Goal: Information Seeking & Learning: Find specific fact

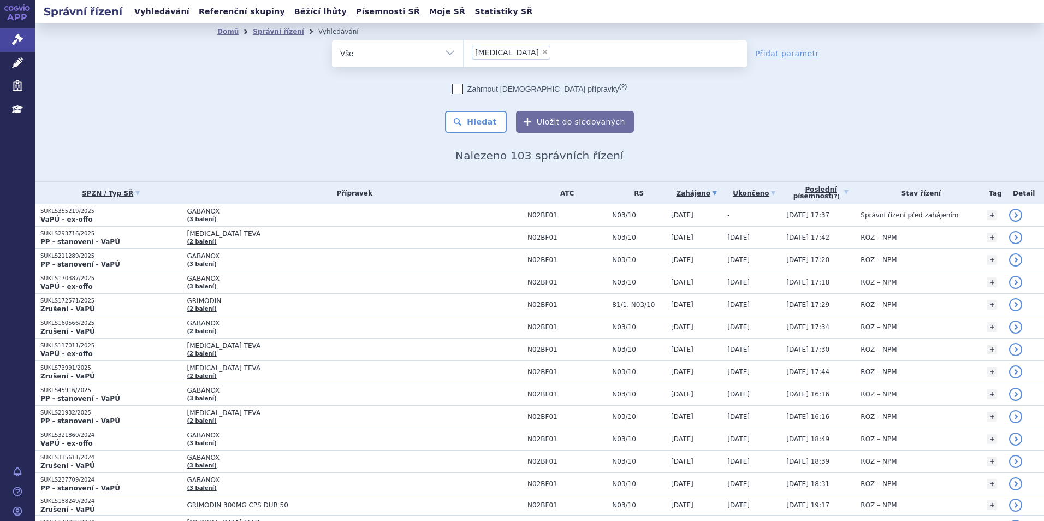
click at [542, 50] on span "×" at bounding box center [545, 52] width 7 height 7
click at [464, 50] on select "[MEDICAL_DATA]" at bounding box center [463, 52] width 1 height 27
select select
click at [514, 50] on ul at bounding box center [605, 51] width 283 height 23
click at [464, 50] on select "[MEDICAL_DATA]" at bounding box center [463, 52] width 1 height 27
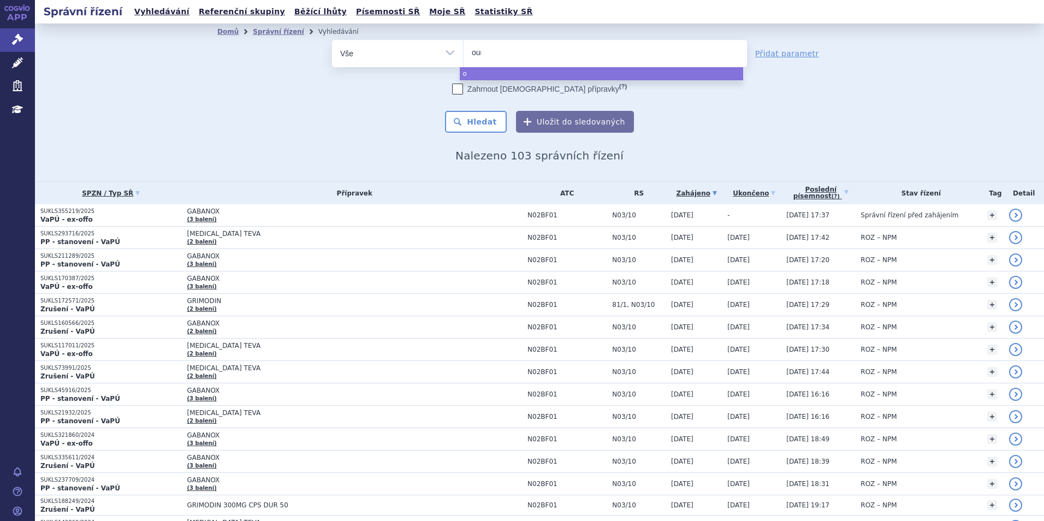
type input "oure"
type input "oureg"
select select "oureg"
type input "oureg"
select select
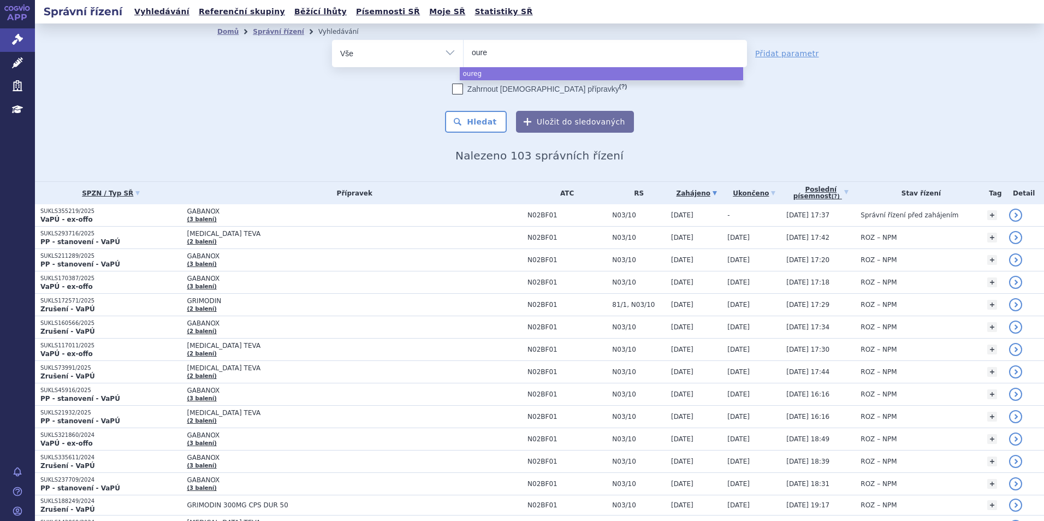
type input "our"
type input "ou"
type input "o"
type input "onu"
type input "onure"
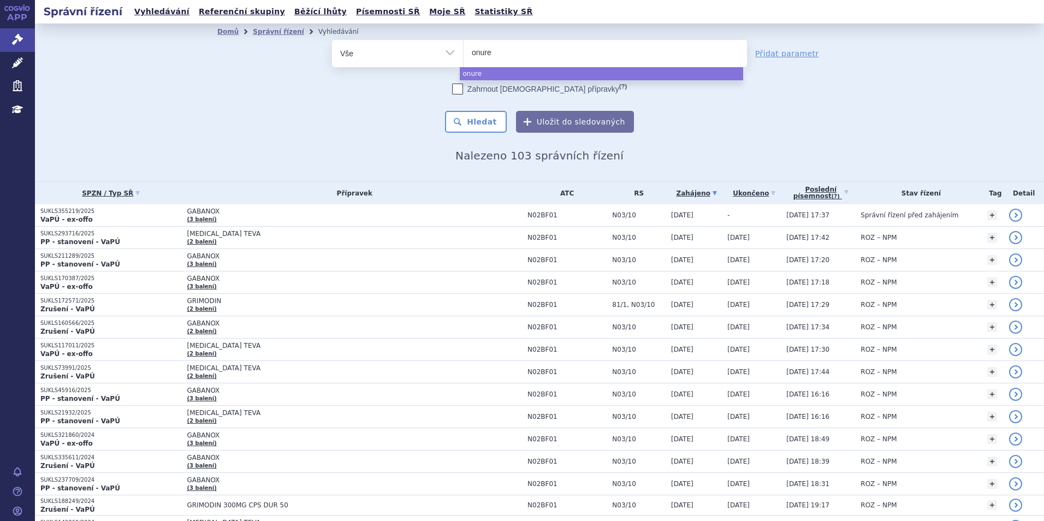
type input "[MEDICAL_DATA]"
select select "[MEDICAL_DATA]"
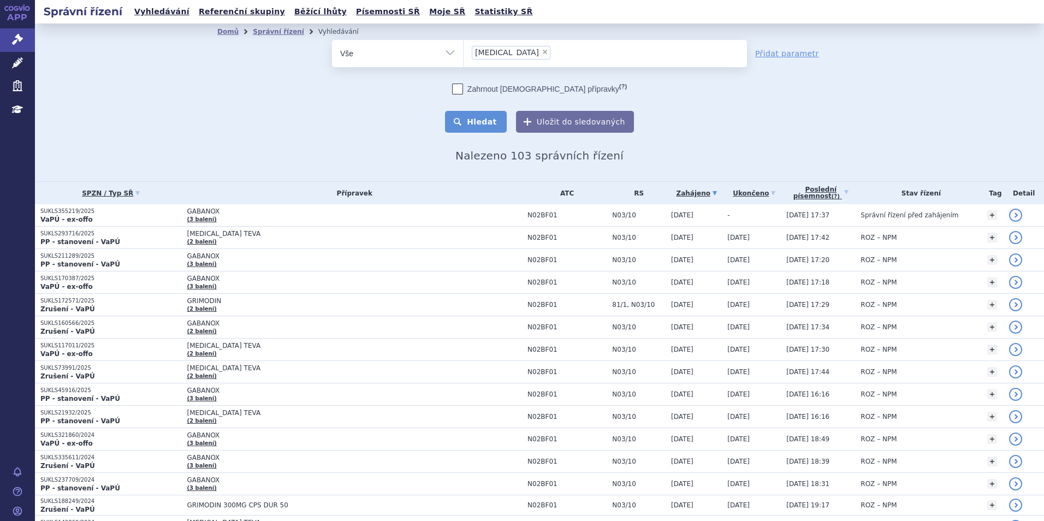
click at [472, 121] on button "Hledat" at bounding box center [476, 122] width 62 height 22
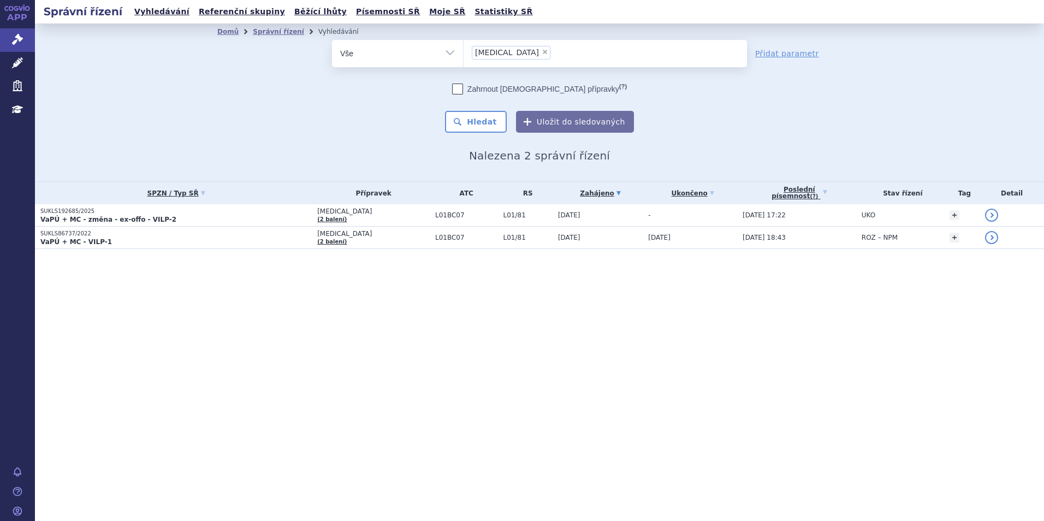
click at [274, 213] on p "SUKLS192685/2025" at bounding box center [175, 212] width 271 height 8
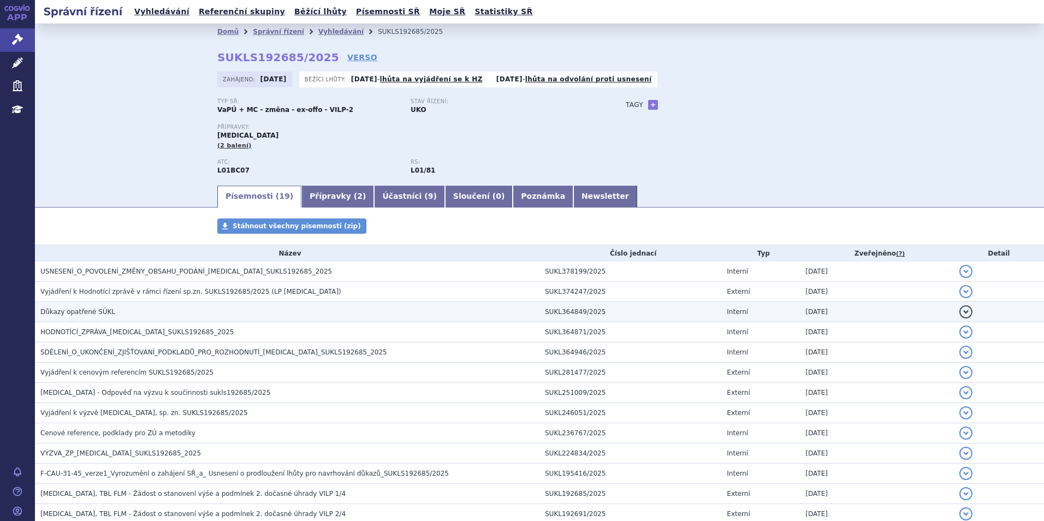
click at [164, 321] on td "Důkazy opatřené SÚKL" at bounding box center [287, 312] width 505 height 20
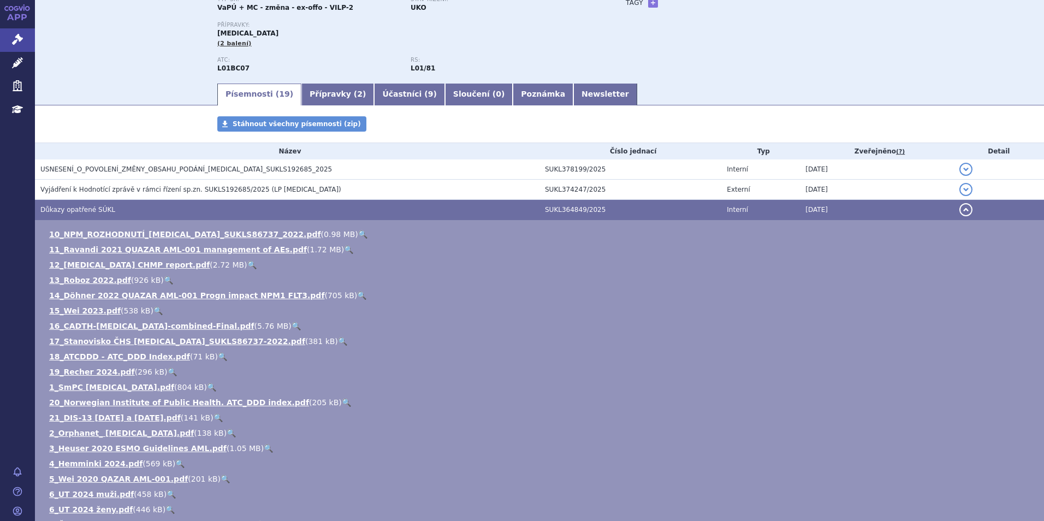
scroll to position [273, 0]
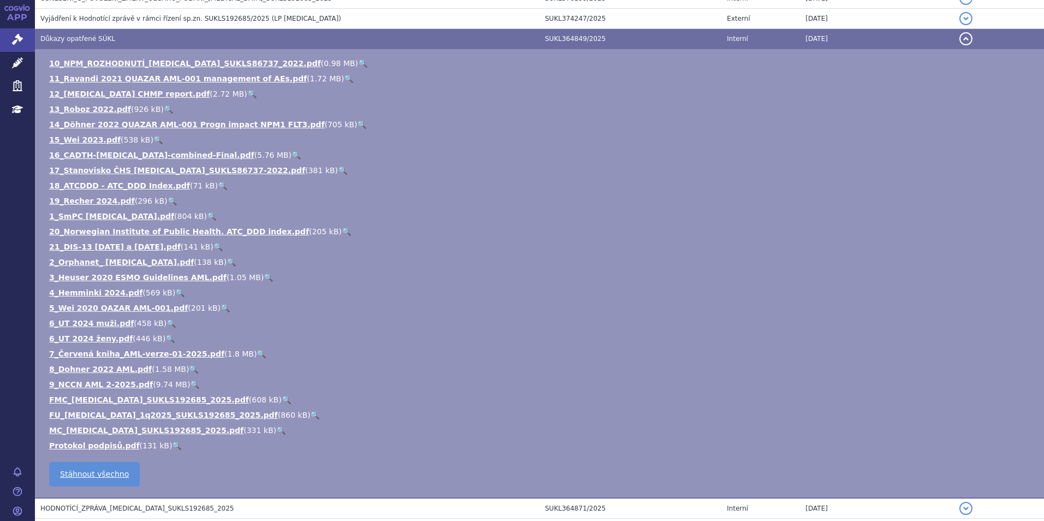
click at [159, 512] on span "HODNOTÍCÍ_ZPRÁVA_ONUREG_SUKLS192685_2025" at bounding box center [137, 509] width 194 height 8
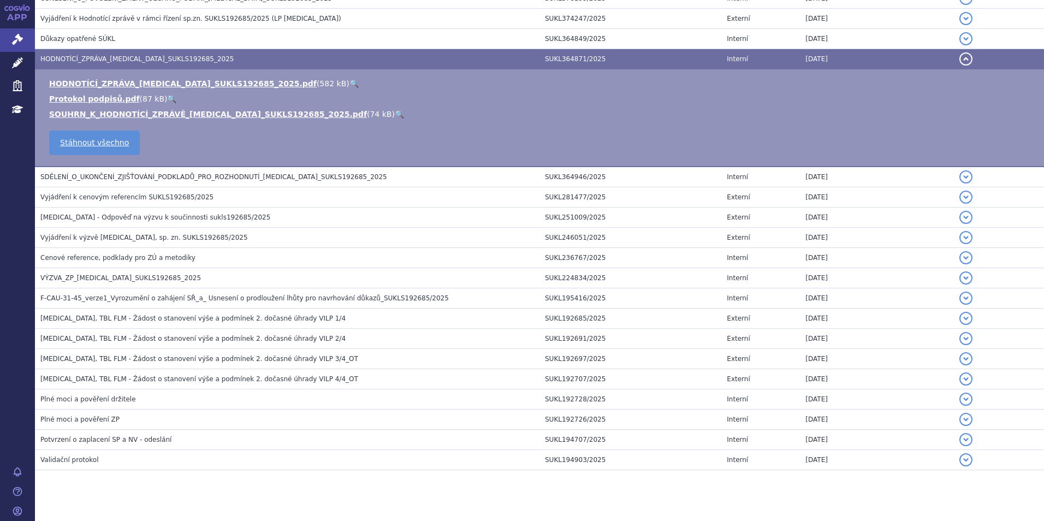
click at [350, 82] on link "🔍" at bounding box center [354, 83] width 9 height 9
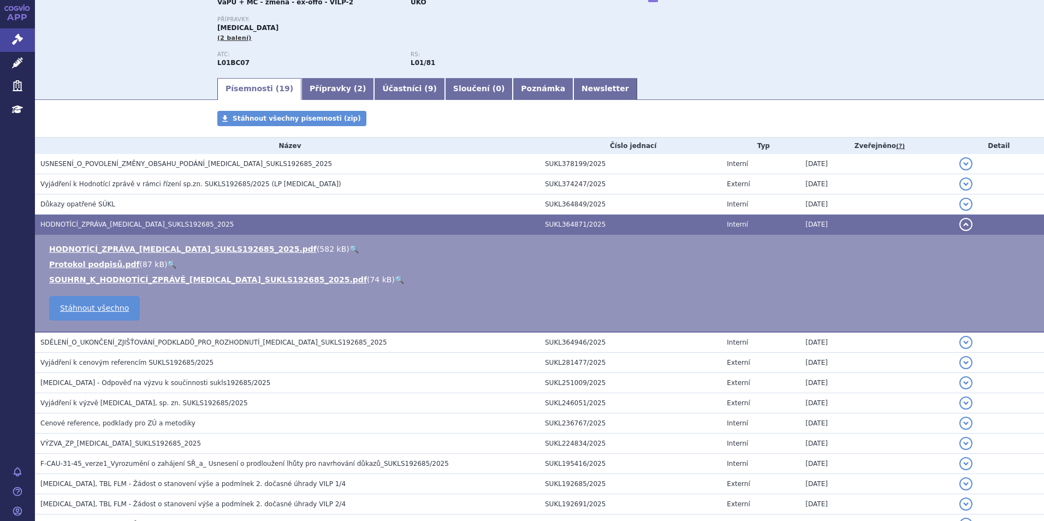
scroll to position [0, 0]
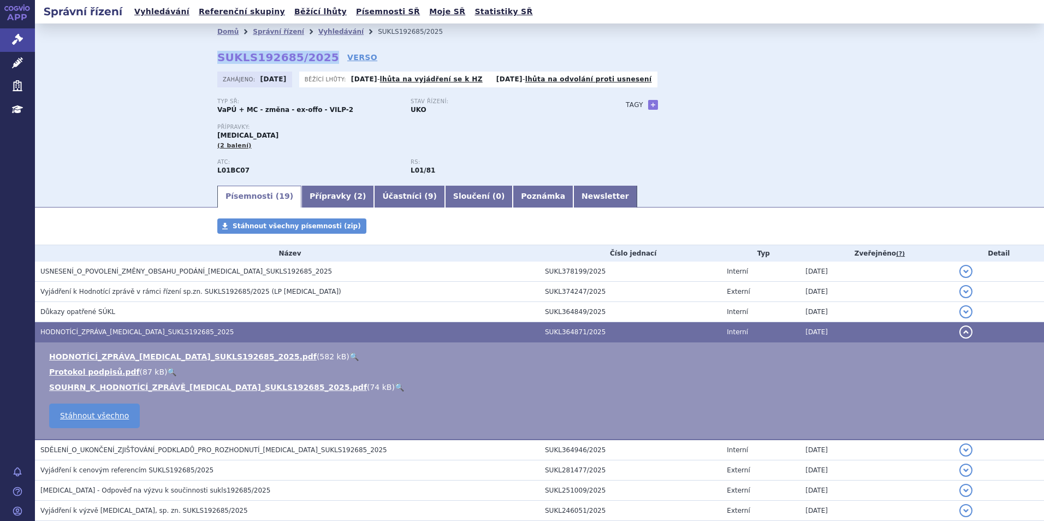
drag, startPoint x: 205, startPoint y: 57, endPoint x: 313, endPoint y: 58, distance: 108.7
click at [313, 58] on div "Domů Správní řízení Vyhledávání SUKLS192685/2025 SUKLS192685/2025 VERSO Zahájen…" at bounding box center [540, 112] width 688 height 144
copy strong "SUKLS192685/2025"
